Goal: Information Seeking & Learning: Learn about a topic

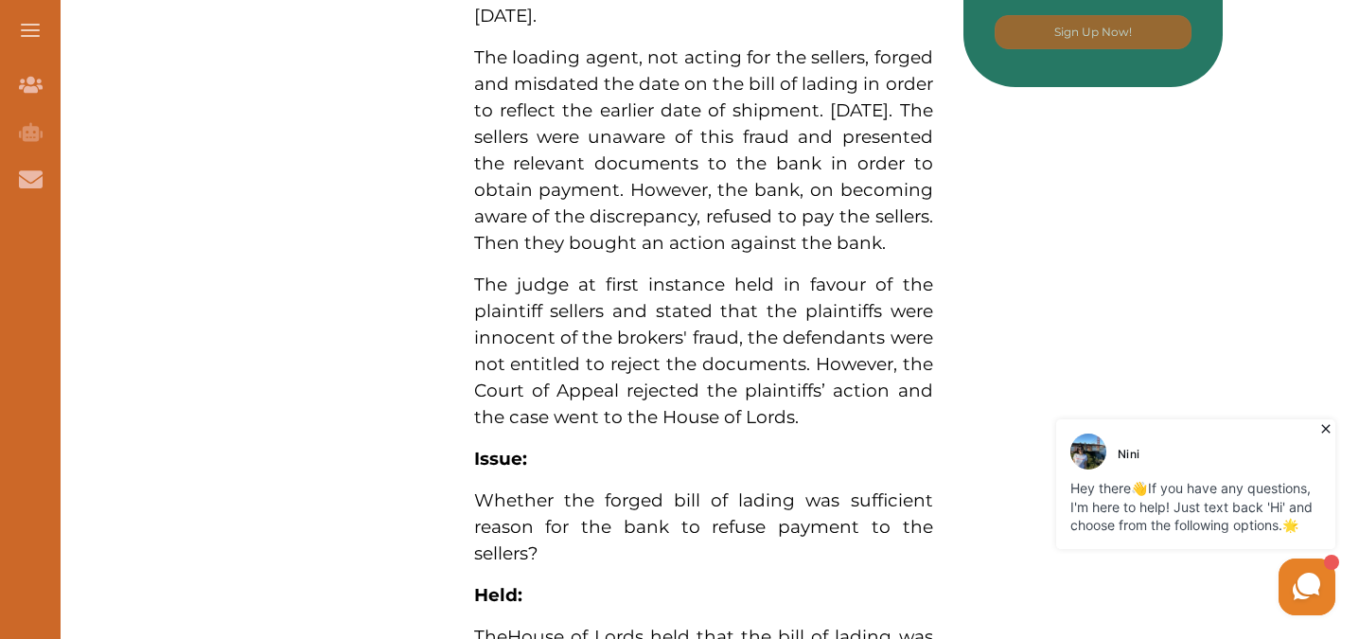
scroll to position [757, 0]
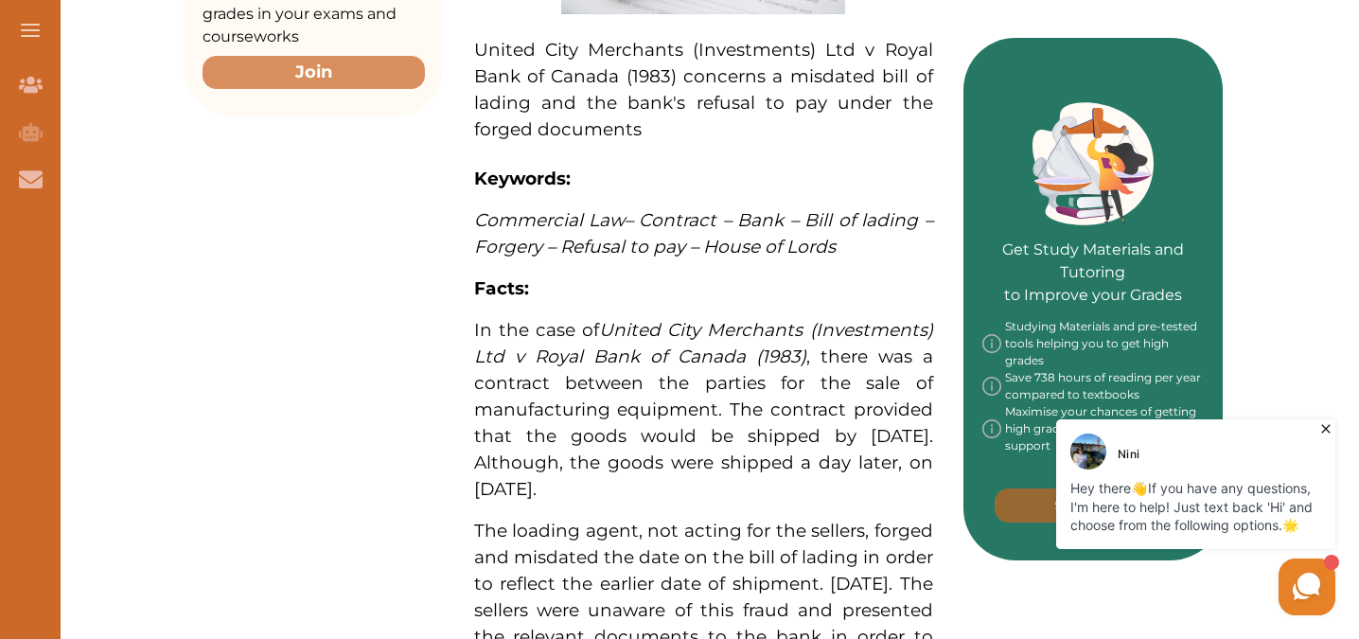
drag, startPoint x: 1352, startPoint y: -1, endPoint x: 811, endPoint y: 326, distance: 632.1
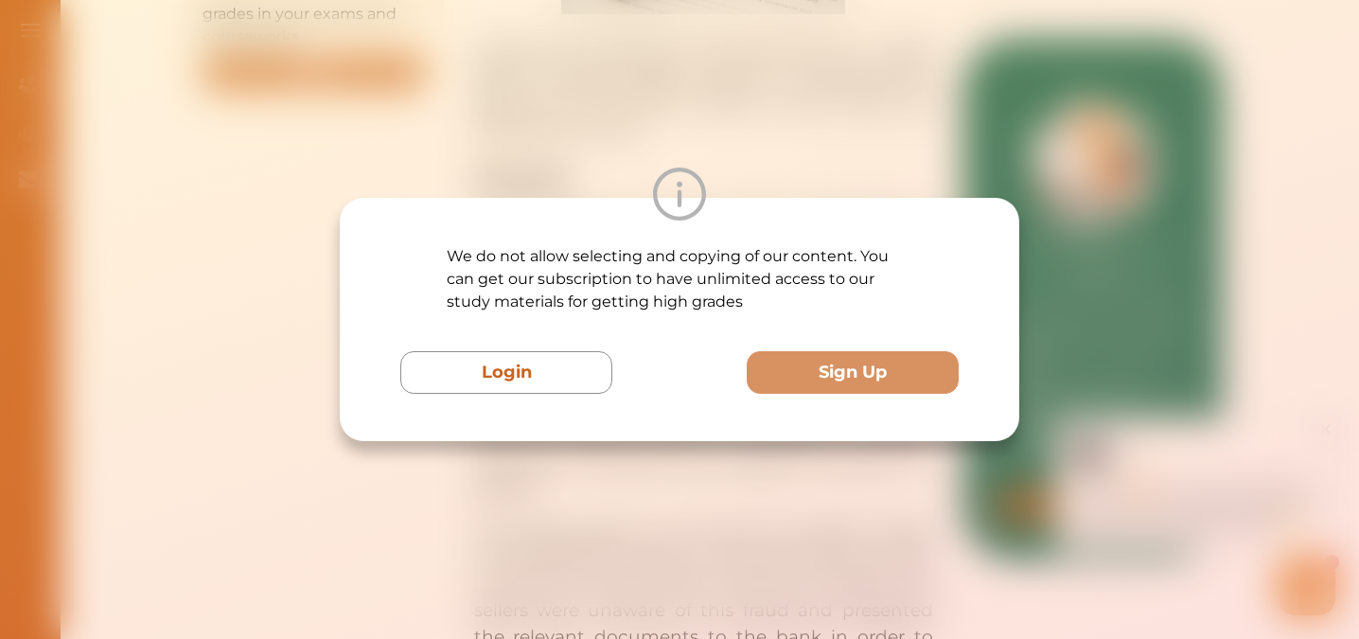
click at [1295, 221] on div "We do not allow selecting and copying of our content. You can get our subscript…" at bounding box center [679, 319] width 1359 height 639
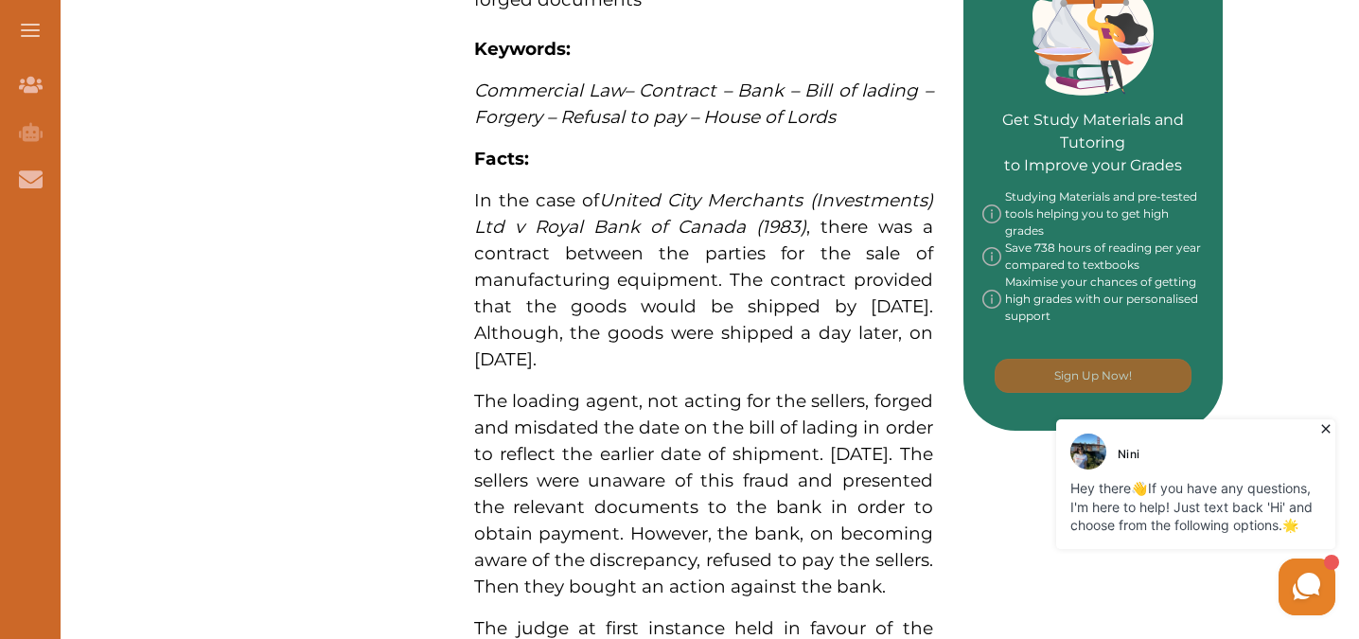
scroll to position [946, 0]
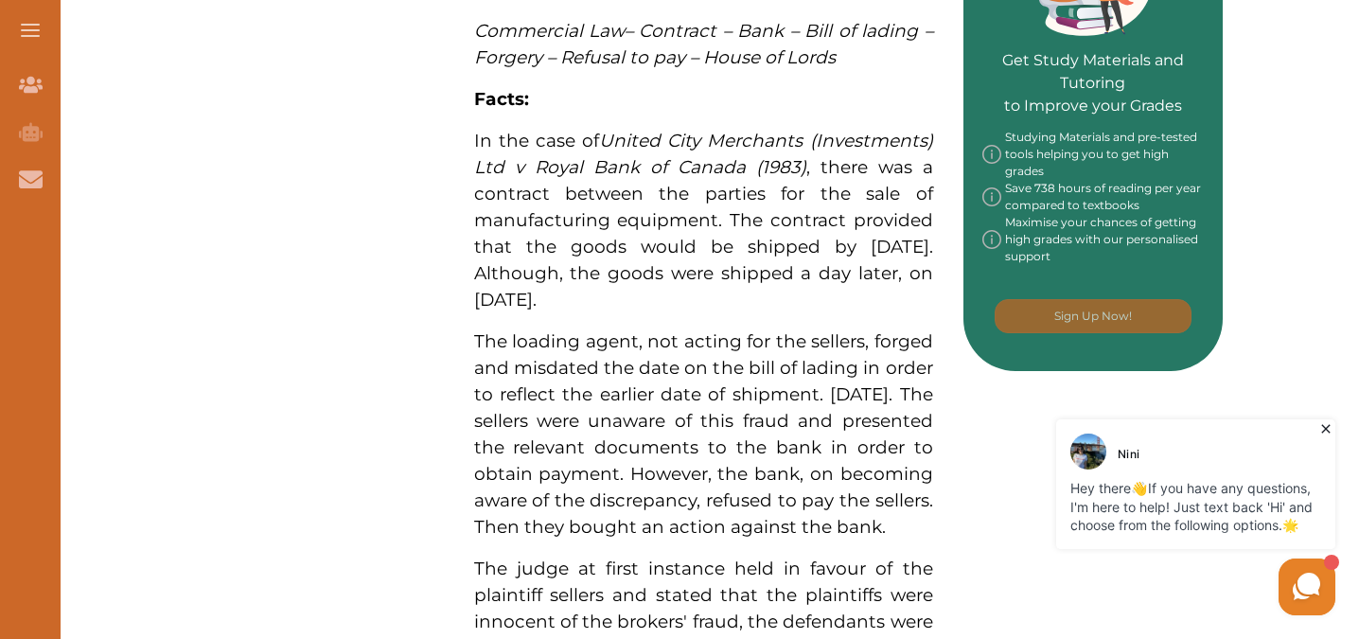
click at [1321, 426] on icon at bounding box center [1325, 428] width 19 height 19
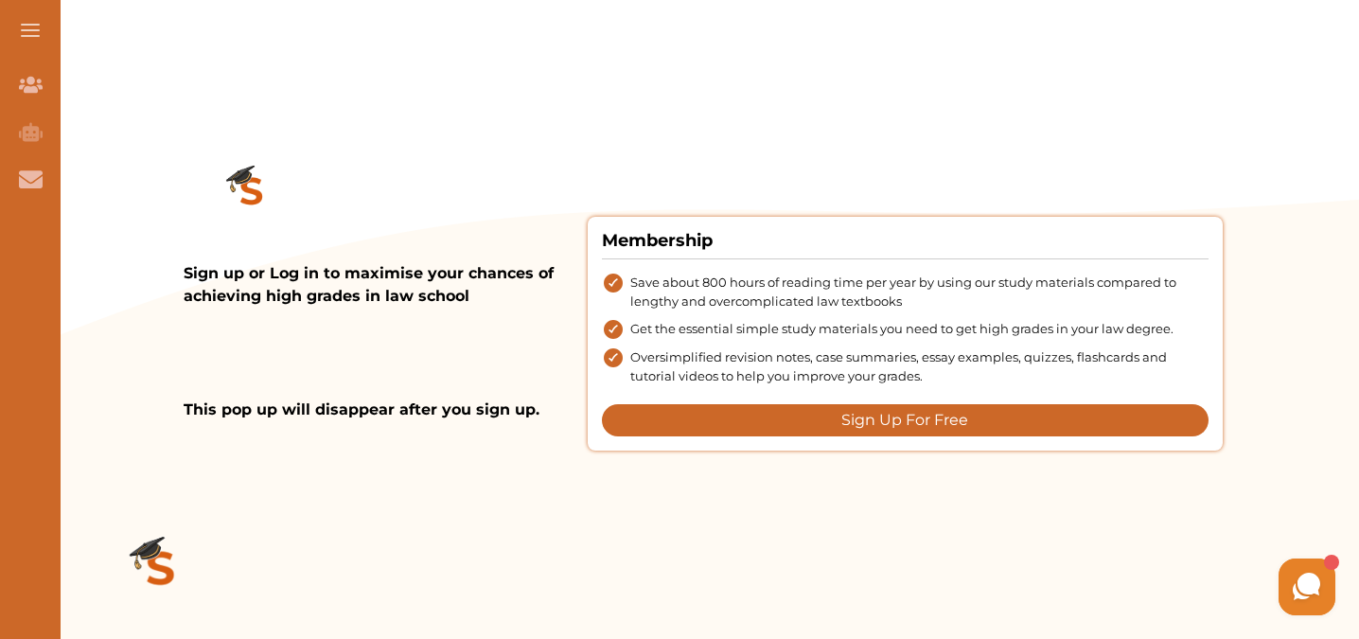
scroll to position [2271, 0]
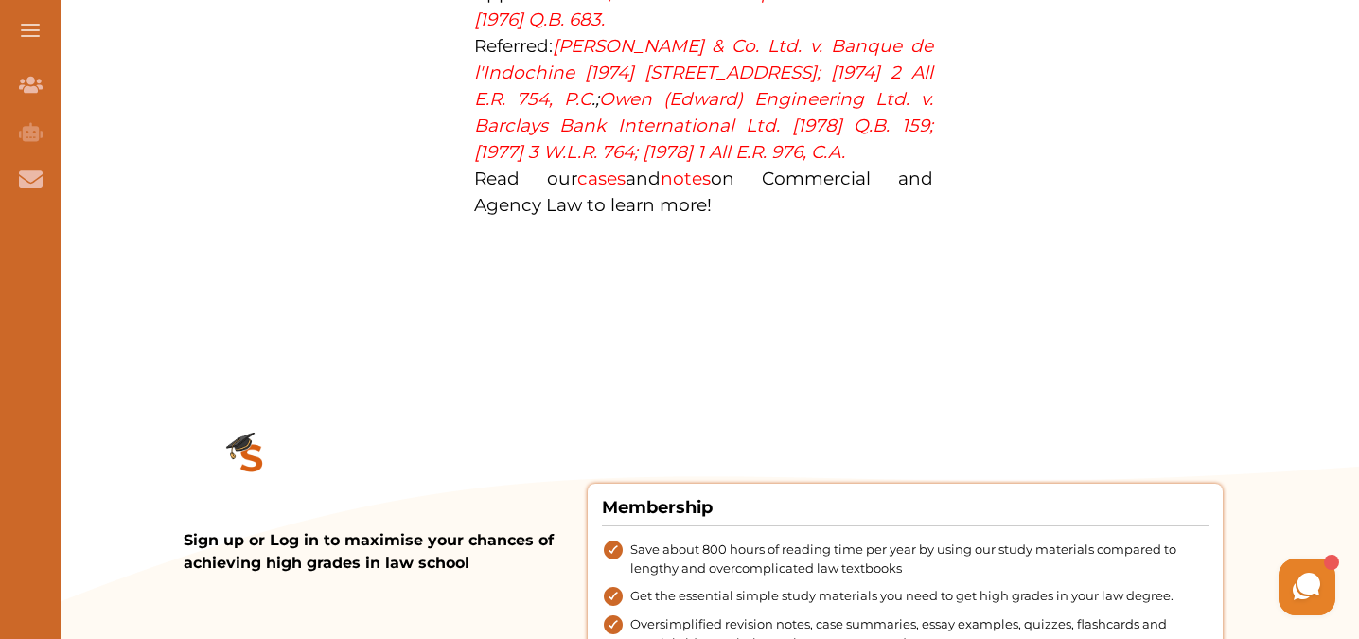
click at [653, 110] on link "[PERSON_NAME] & Co. Ltd. v. Banque de l'Indochine [1974] [STREET_ADDRESS]; [197…" at bounding box center [703, 72] width 459 height 75
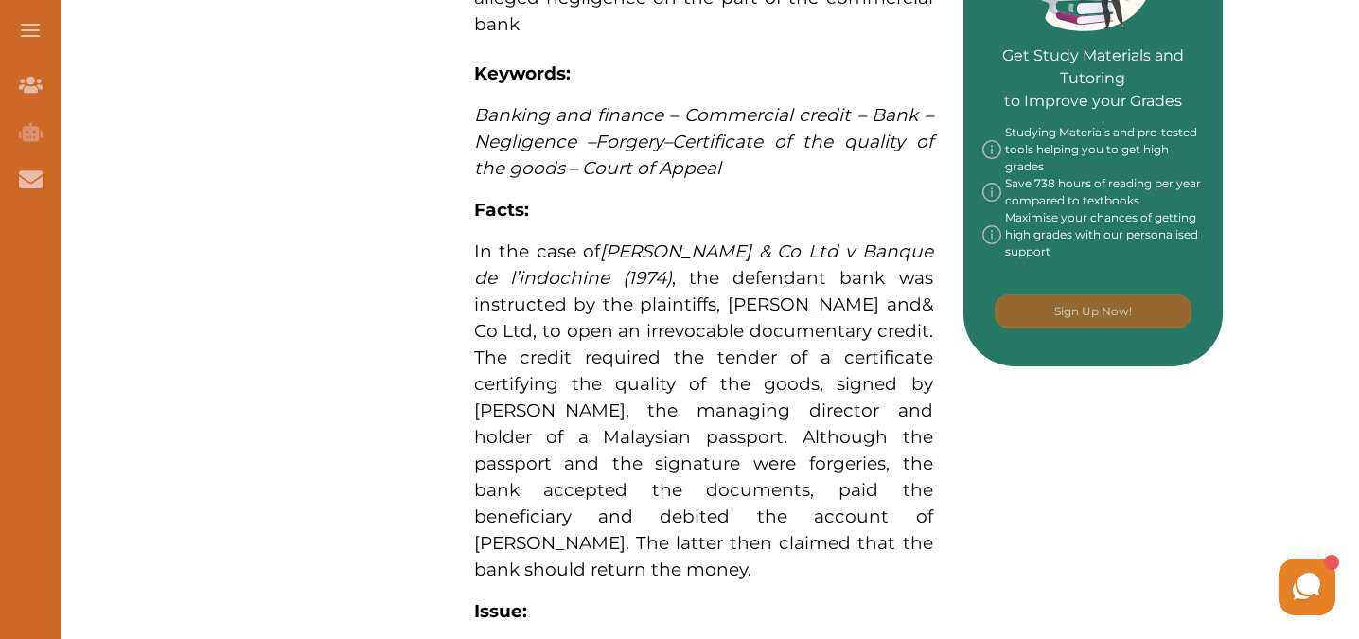
scroll to position [757, 0]
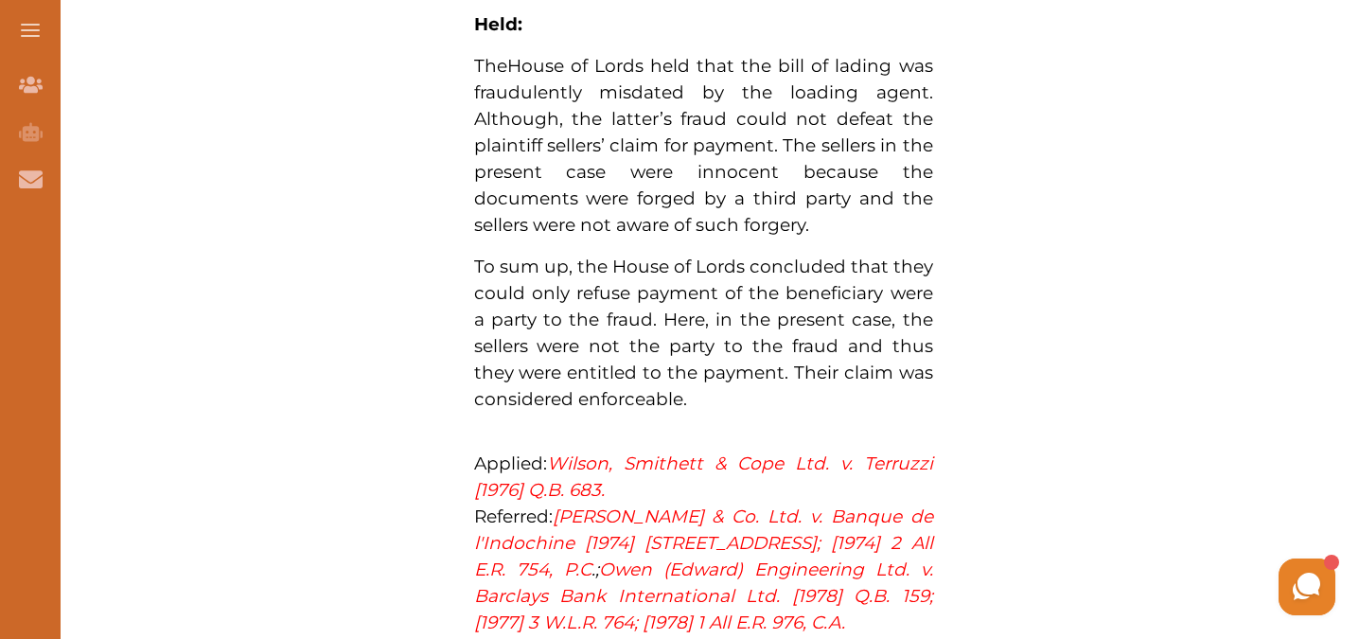
scroll to position [1798, 0]
